Goal: Use online tool/utility: Utilize a website feature to perform a specific function

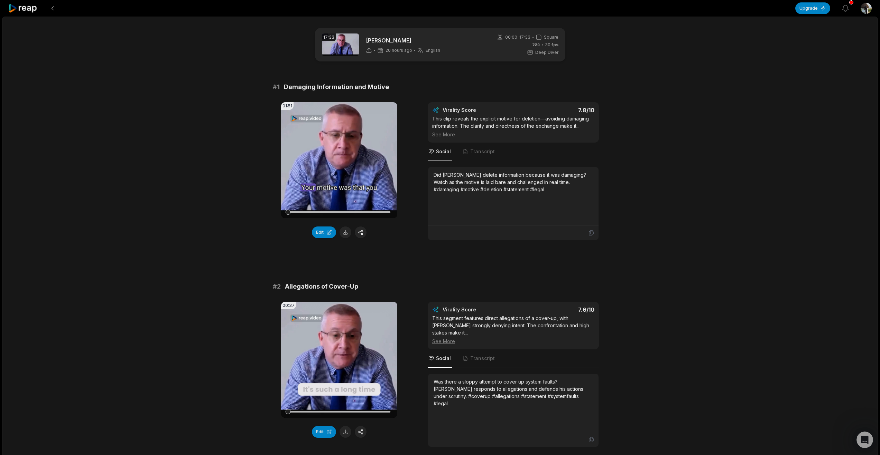
click at [27, 13] on icon at bounding box center [22, 8] width 29 height 9
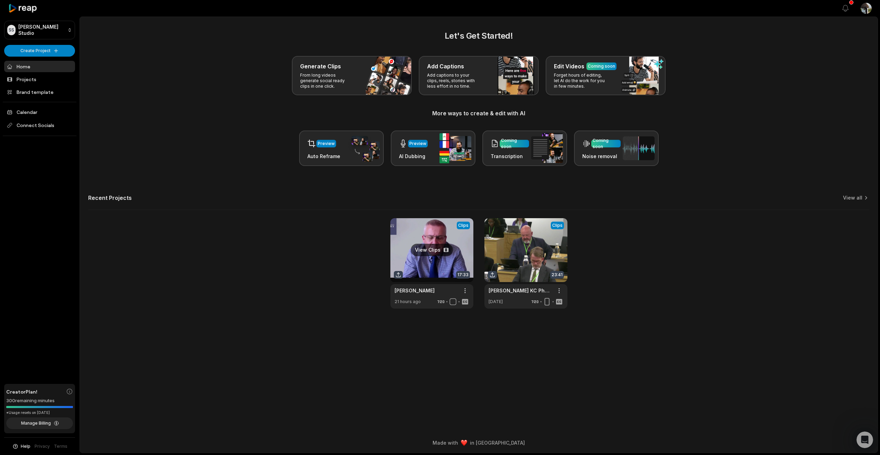
click at [436, 279] on link at bounding box center [431, 263] width 83 height 91
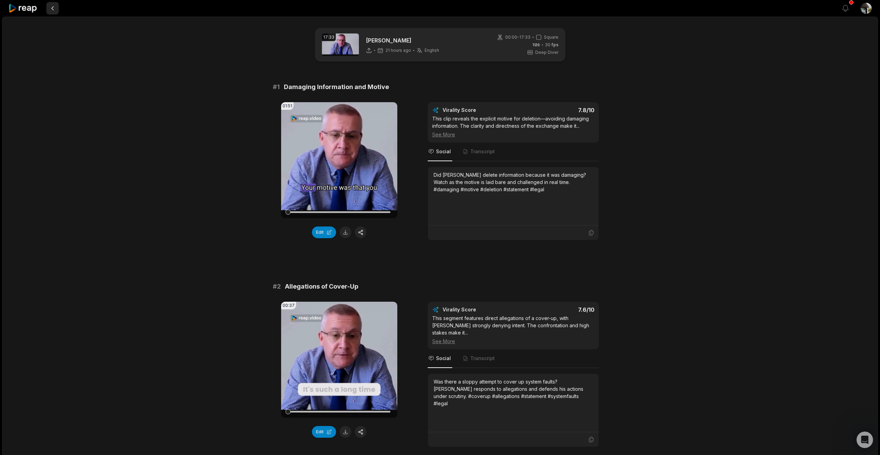
click at [58, 12] on button at bounding box center [52, 8] width 12 height 12
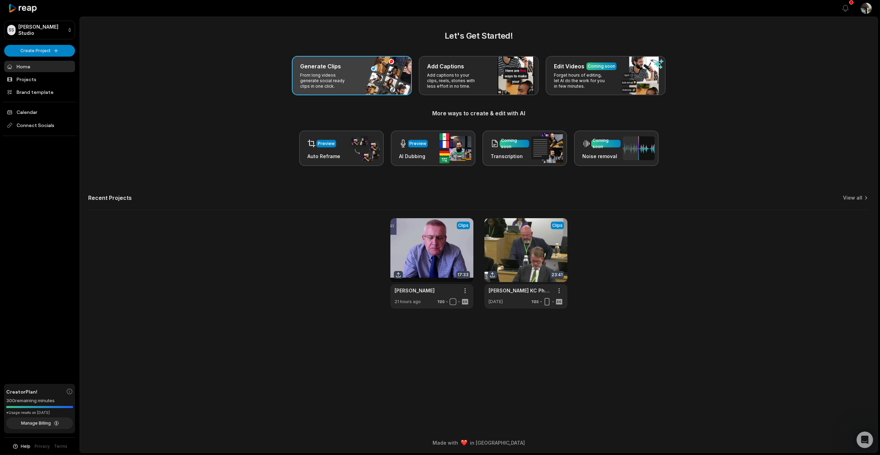
click at [336, 89] on p "From long videos generate social ready clips in one click." at bounding box center [327, 81] width 54 height 17
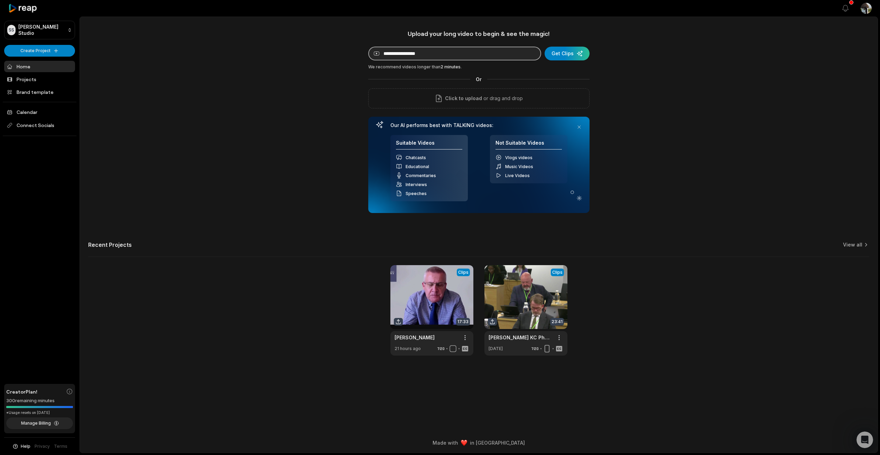
click at [410, 60] on input at bounding box center [454, 54] width 173 height 14
paste input "**********"
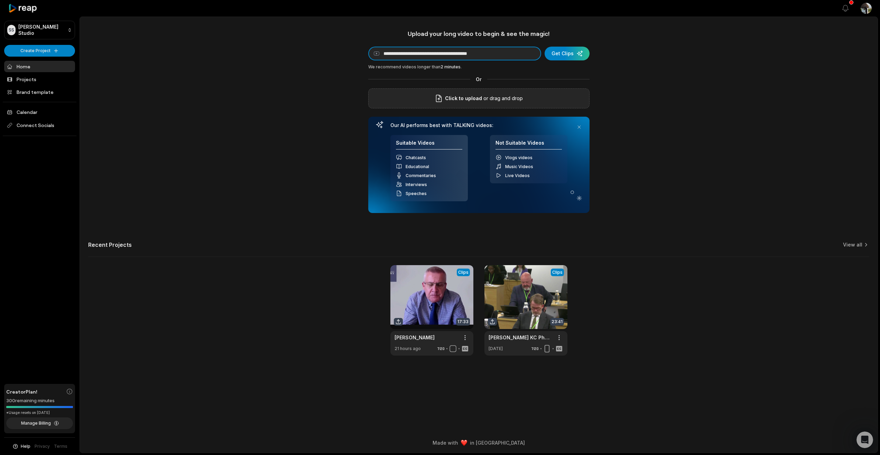
scroll to position [0, 25]
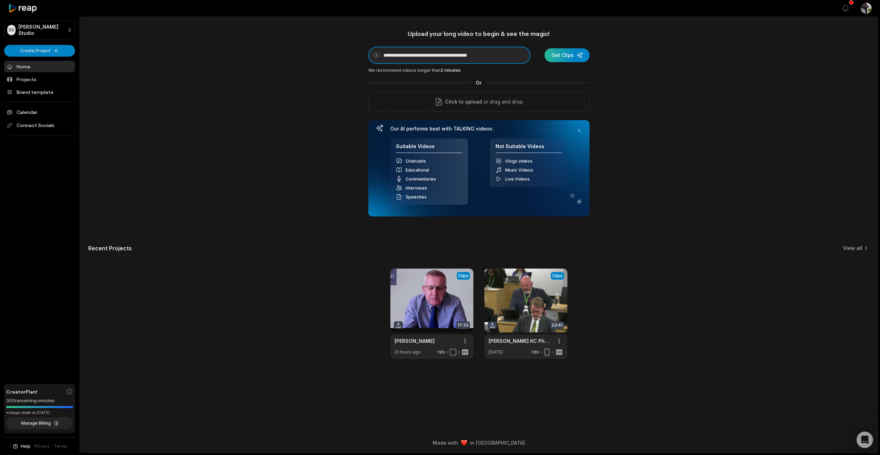
type input "**********"
click at [553, 62] on div "submit" at bounding box center [566, 55] width 45 height 14
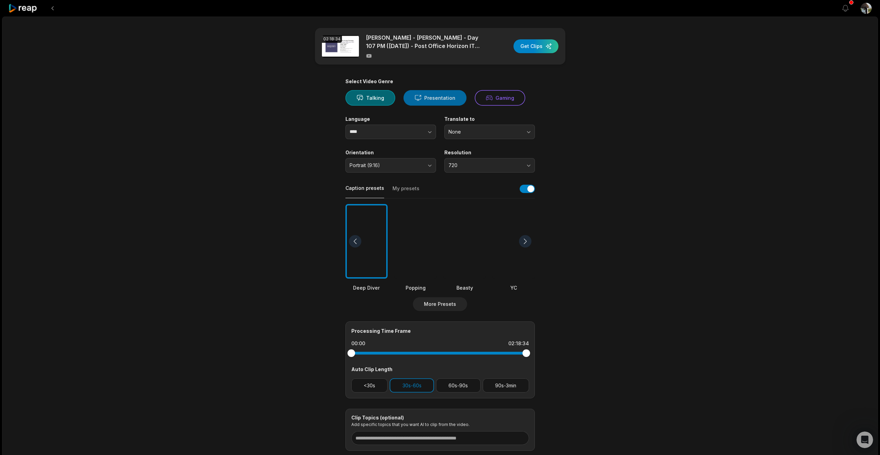
click at [460, 106] on button "Presentation" at bounding box center [434, 98] width 63 height 16
click at [426, 135] on icon "button" at bounding box center [429, 132] width 7 height 7
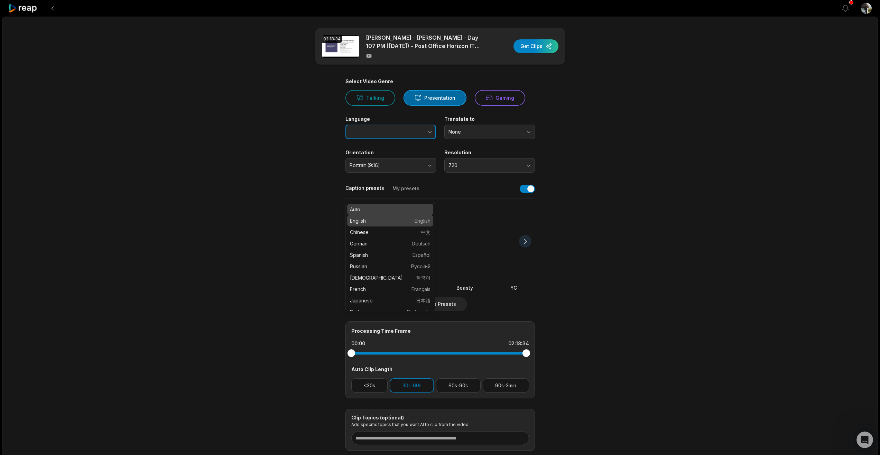
type input "*******"
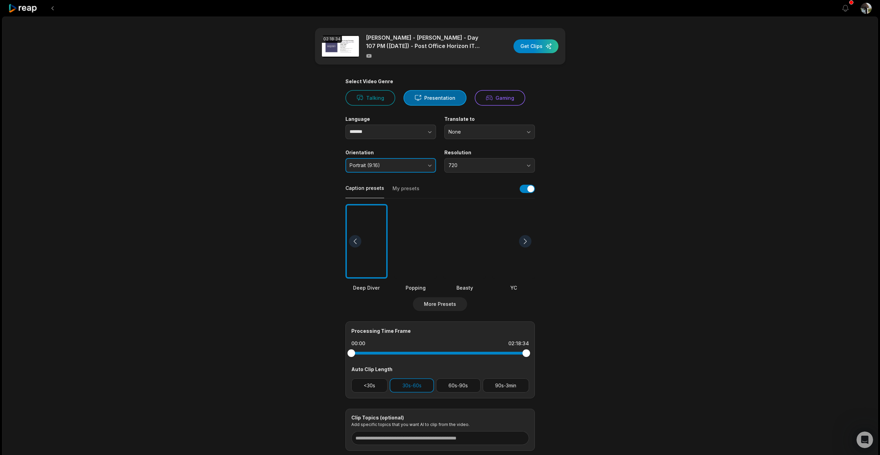
click at [426, 173] on button "Portrait (9:16)" at bounding box center [390, 165] width 91 height 15
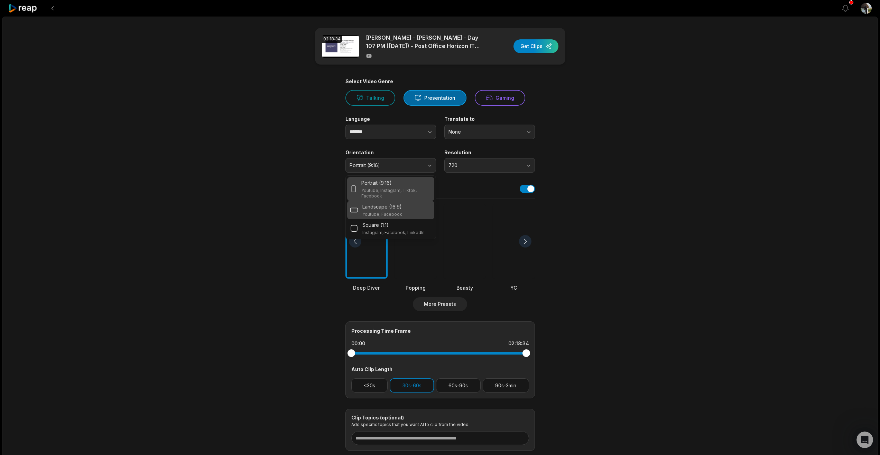
click at [402, 210] on p "Landscape (16:9)" at bounding box center [381, 206] width 39 height 7
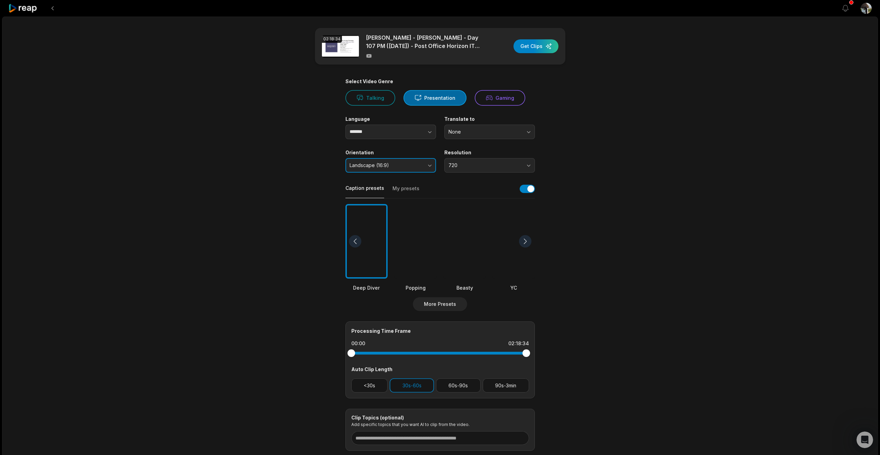
click at [426, 173] on button "Landscape (16:9)" at bounding box center [390, 165] width 91 height 15
click at [400, 236] on p "Instagram, Facebook, LinkedIn" at bounding box center [393, 233] width 62 height 6
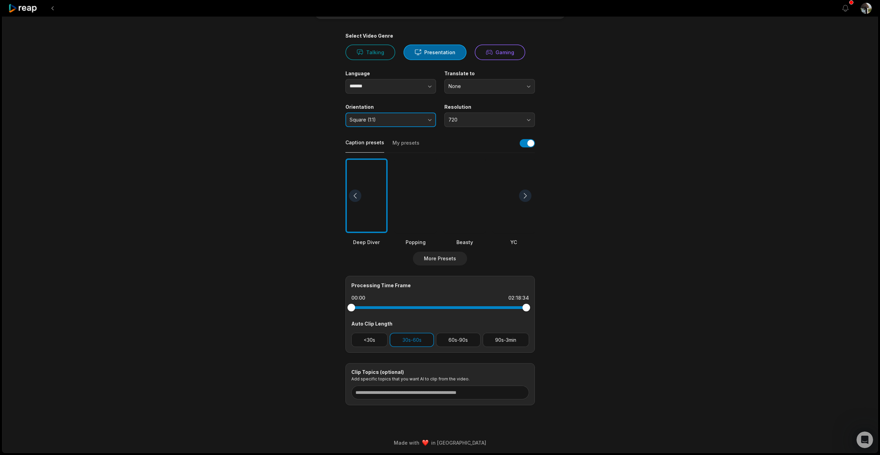
scroll to position [162, 0]
click at [502, 333] on button "90s-3min" at bounding box center [505, 340] width 46 height 14
click at [405, 333] on button "30s-60s" at bounding box center [411, 340] width 44 height 14
click at [524, 190] on div at bounding box center [525, 196] width 12 height 12
click at [508, 167] on div at bounding box center [513, 196] width 42 height 75
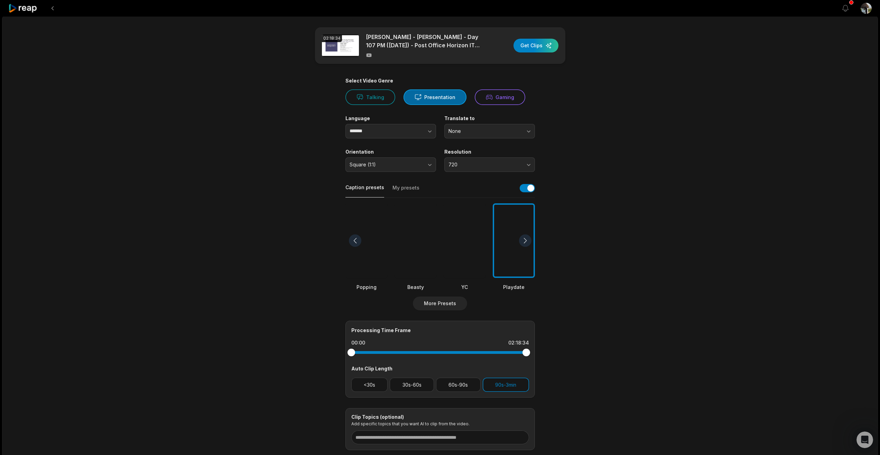
scroll to position [0, 0]
click at [527, 53] on div "button" at bounding box center [535, 46] width 45 height 14
